Goal: Obtain resource: Obtain resource

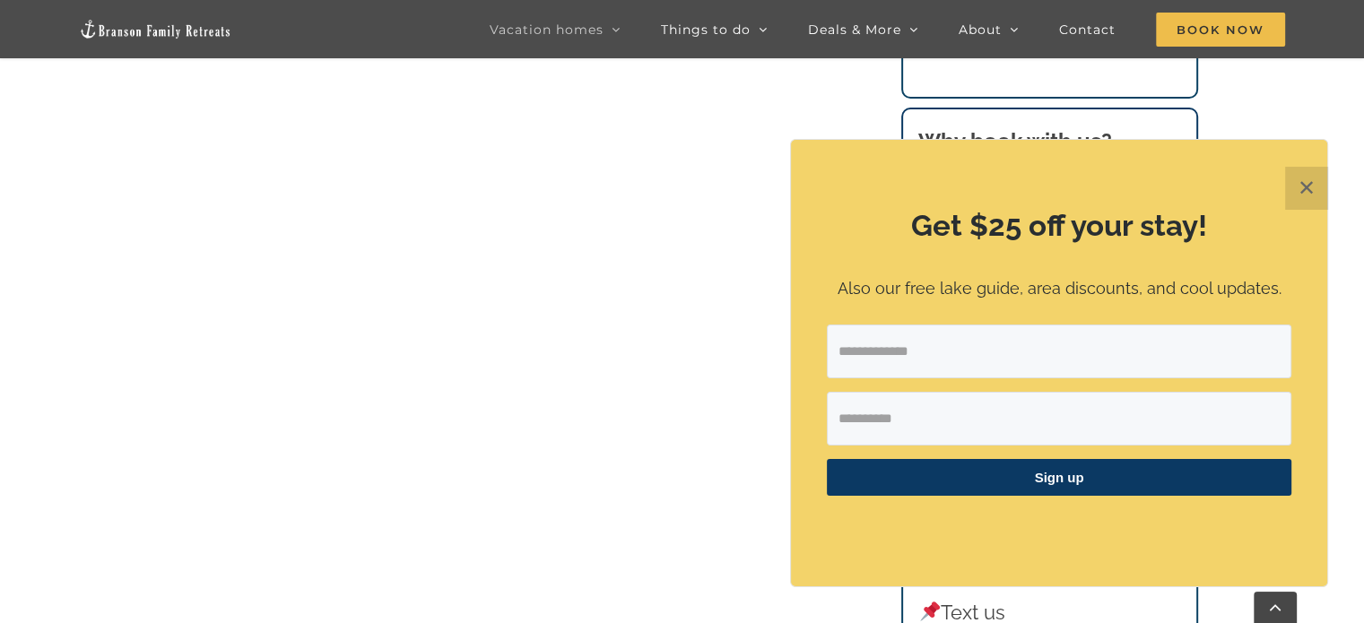
scroll to position [998, 0]
click at [1308, 188] on button "✕" at bounding box center [1306, 188] width 43 height 43
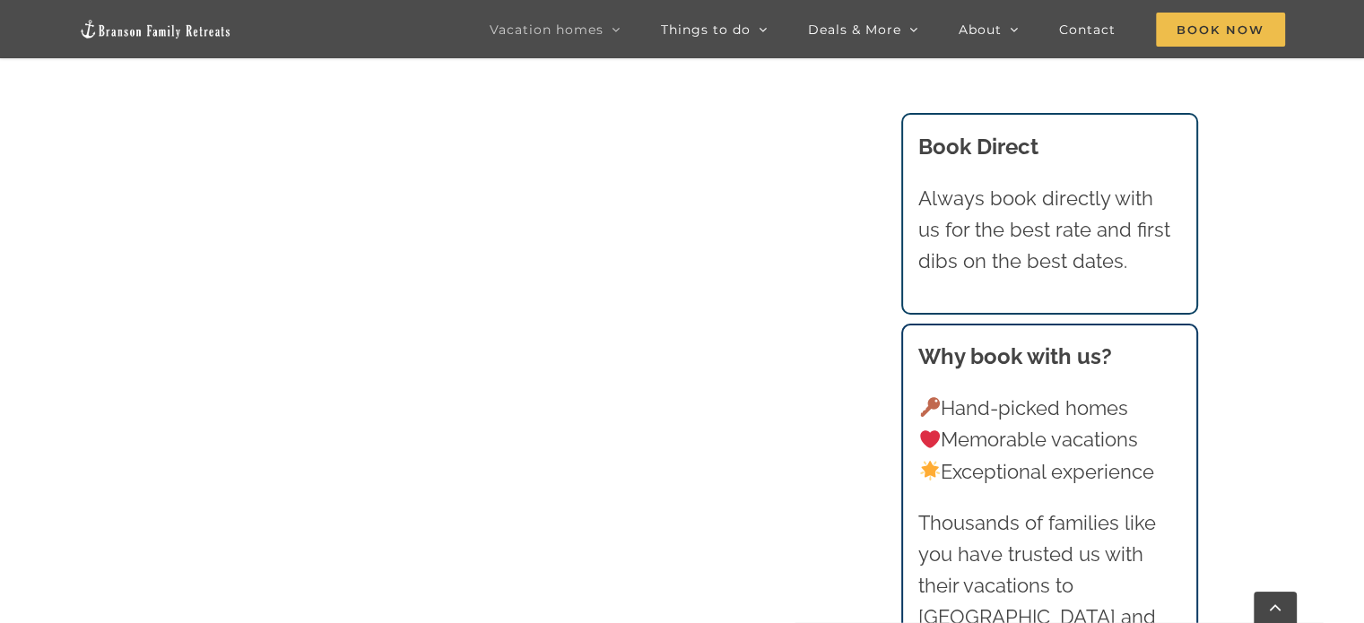
scroll to position [1723, 0]
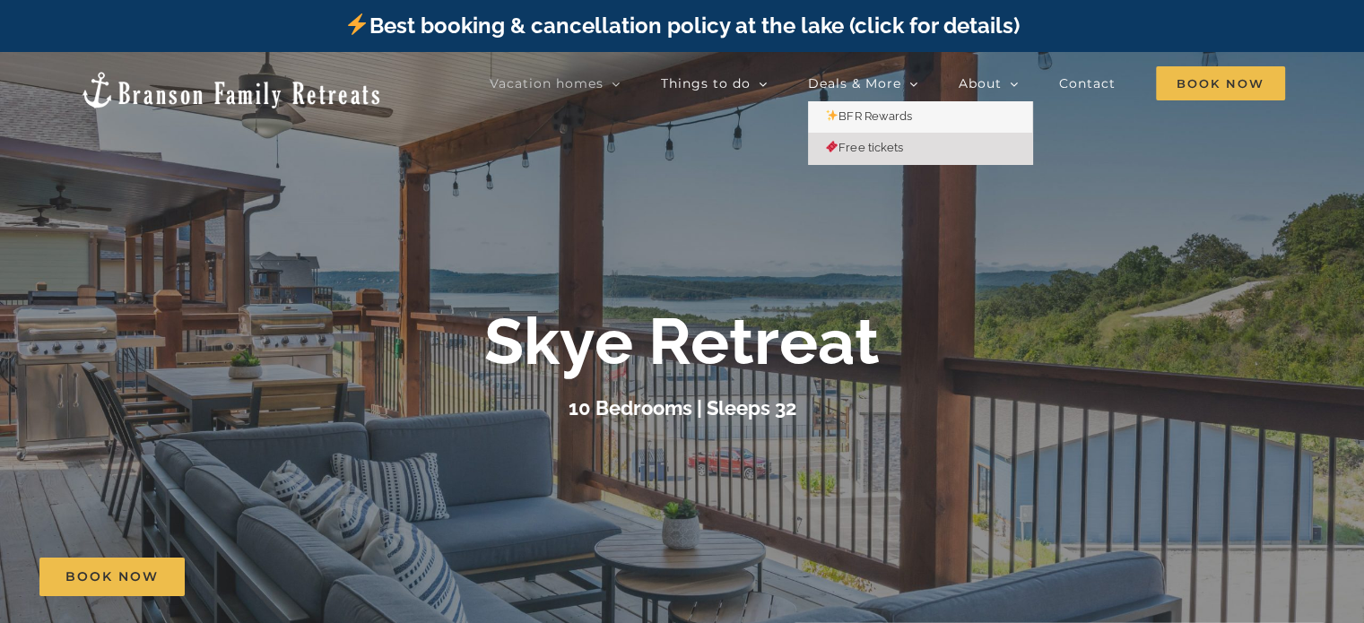
click at [864, 143] on span "Free tickets" at bounding box center [864, 147] width 77 height 13
